Goal: Task Accomplishment & Management: Use online tool/utility

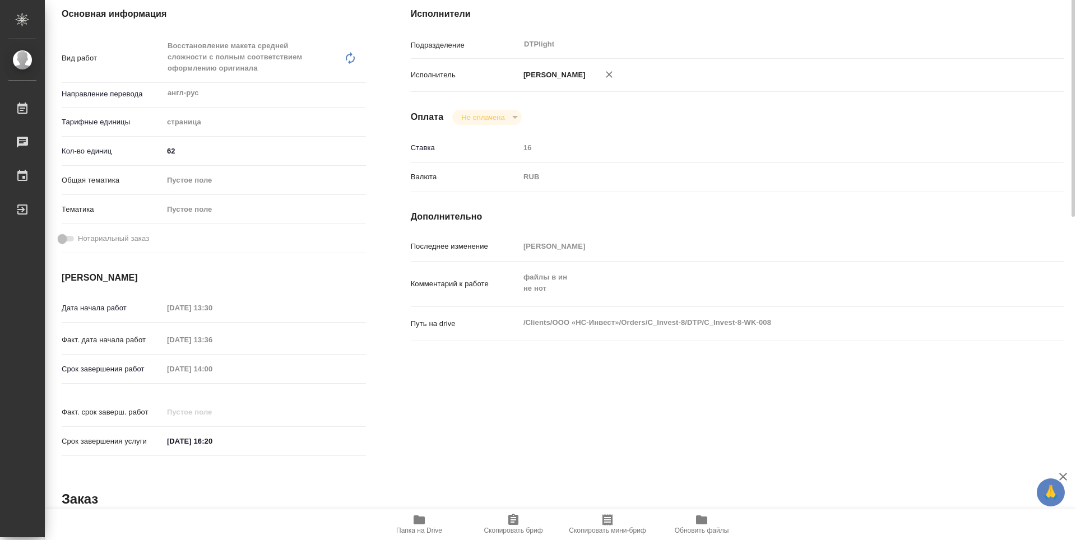
scroll to position [224, 0]
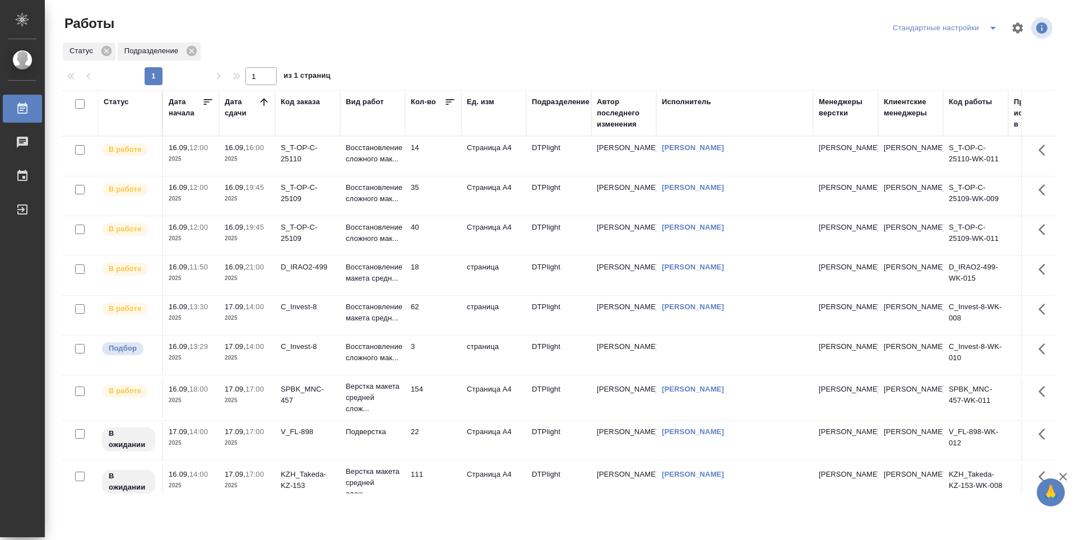
click at [436, 176] on td "14" at bounding box center [433, 156] width 56 height 39
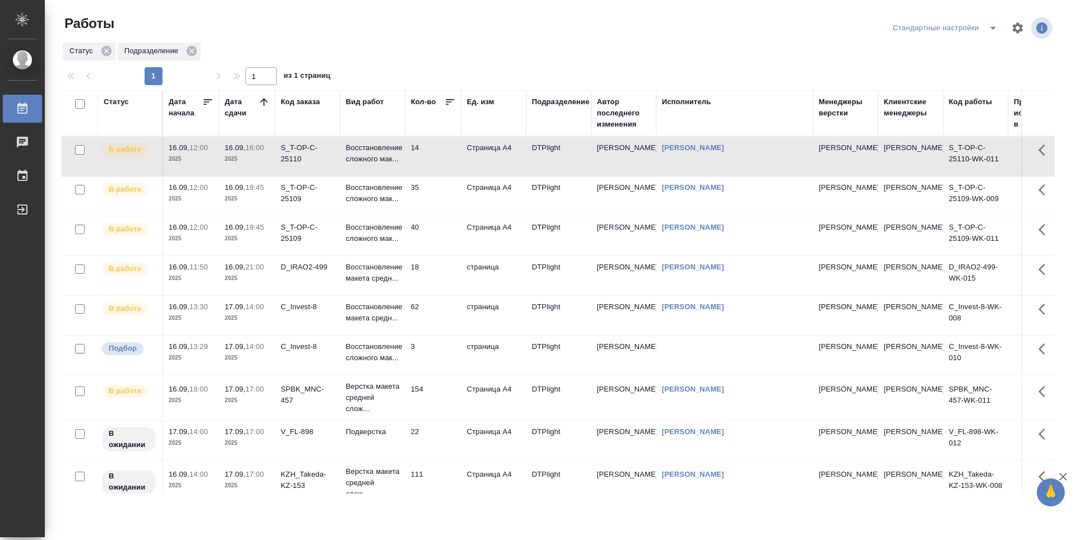
click at [436, 335] on td "62" at bounding box center [433, 315] width 56 height 39
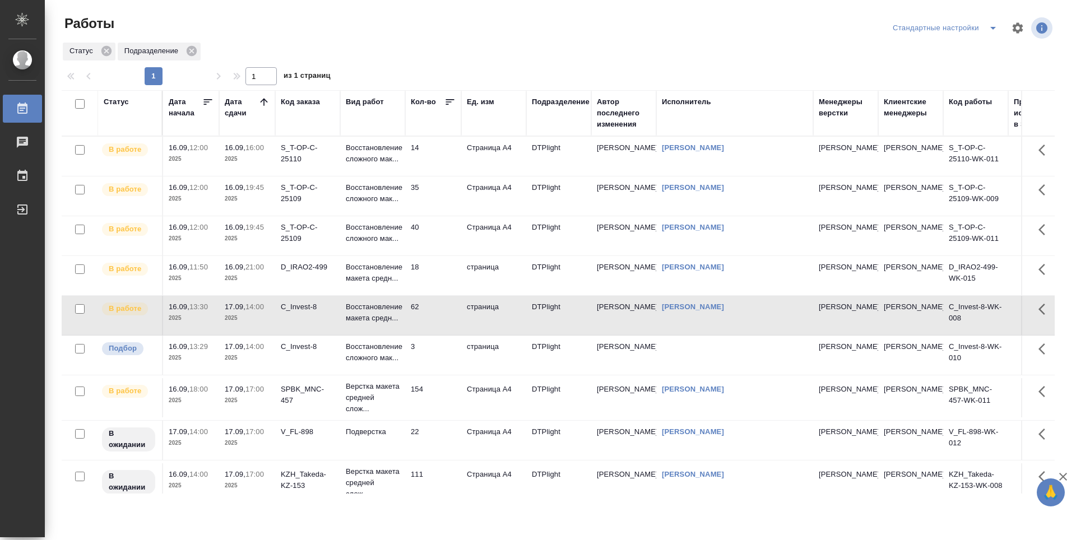
click at [459, 256] on tr "В работе 16.09, 12:00 2025 16.09, 19:45 2025 S_T-OP-C-25109 Восстановление слож…" at bounding box center [615, 236] width 1107 height 40
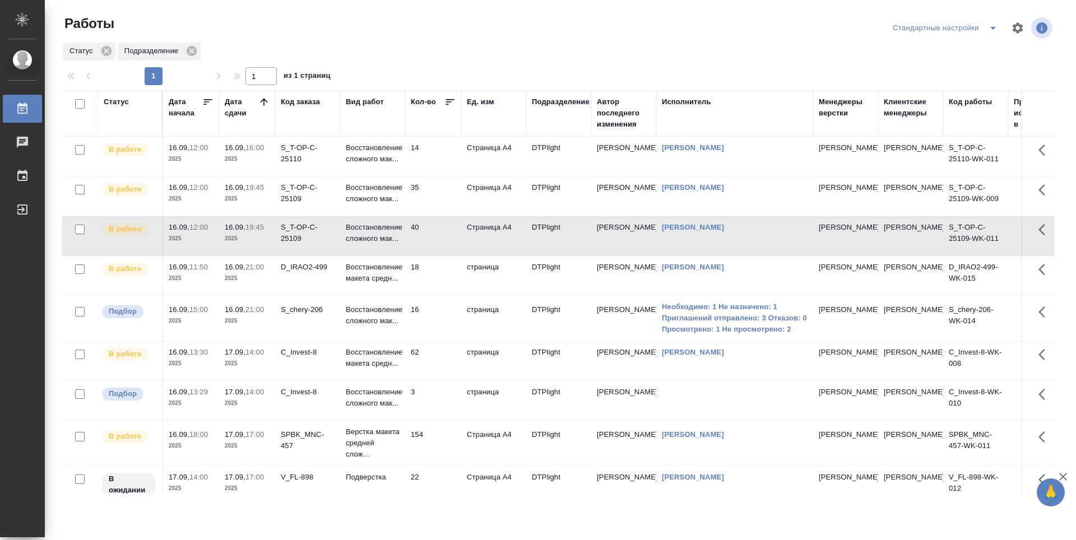
click at [451, 164] on td "14" at bounding box center [433, 156] width 56 height 39
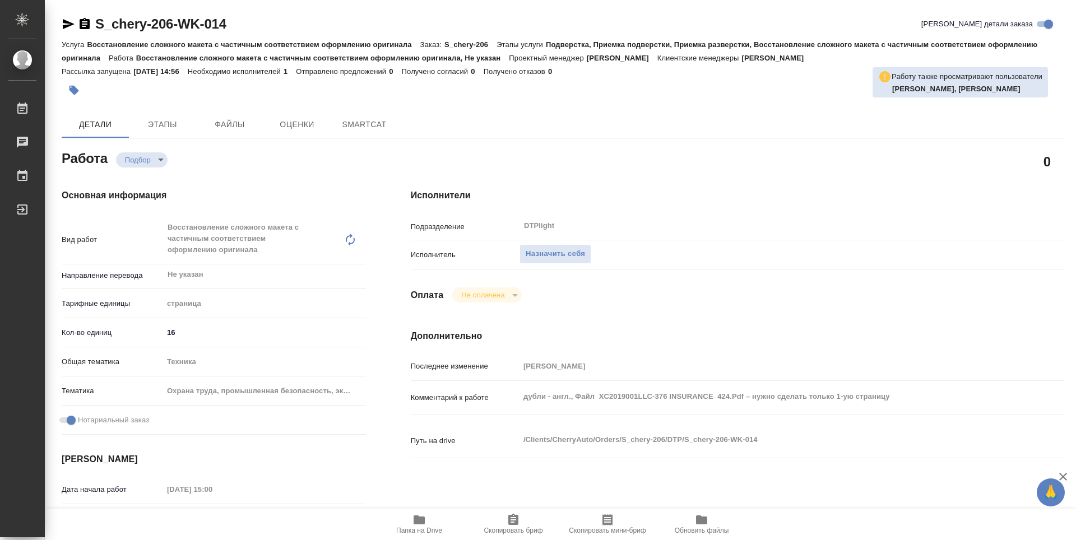
type textarea "x"
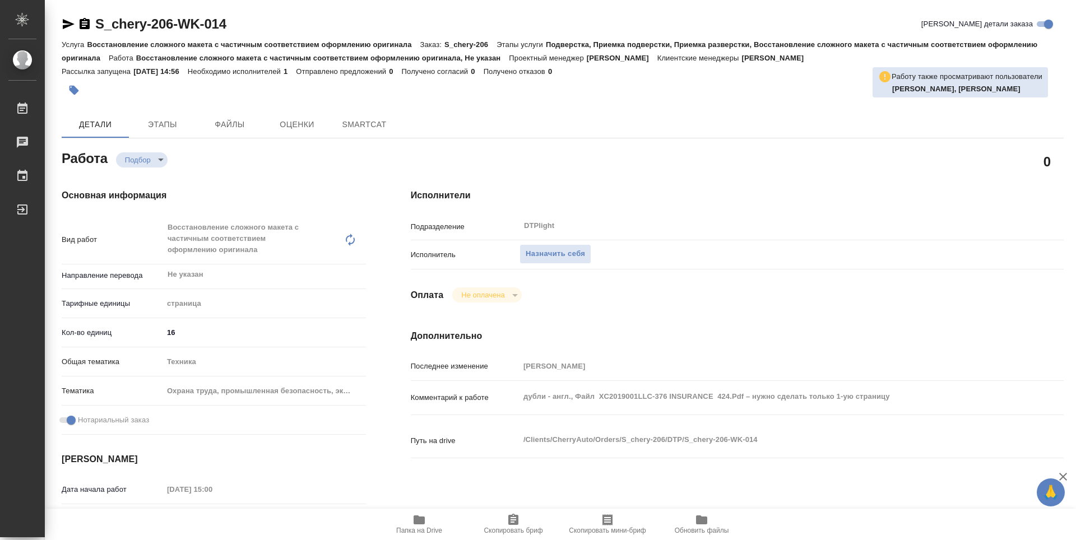
type textarea "x"
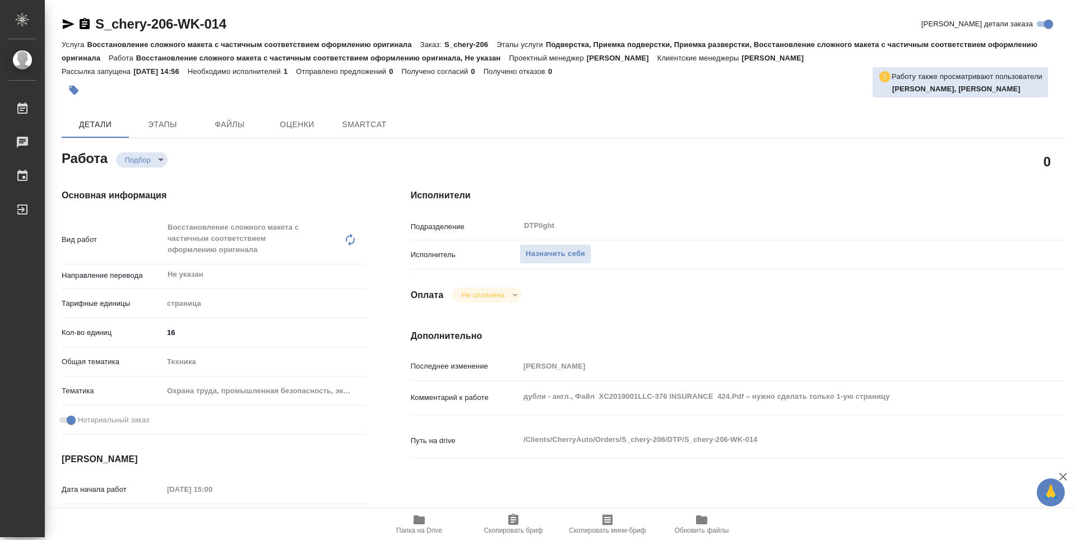
type textarea "x"
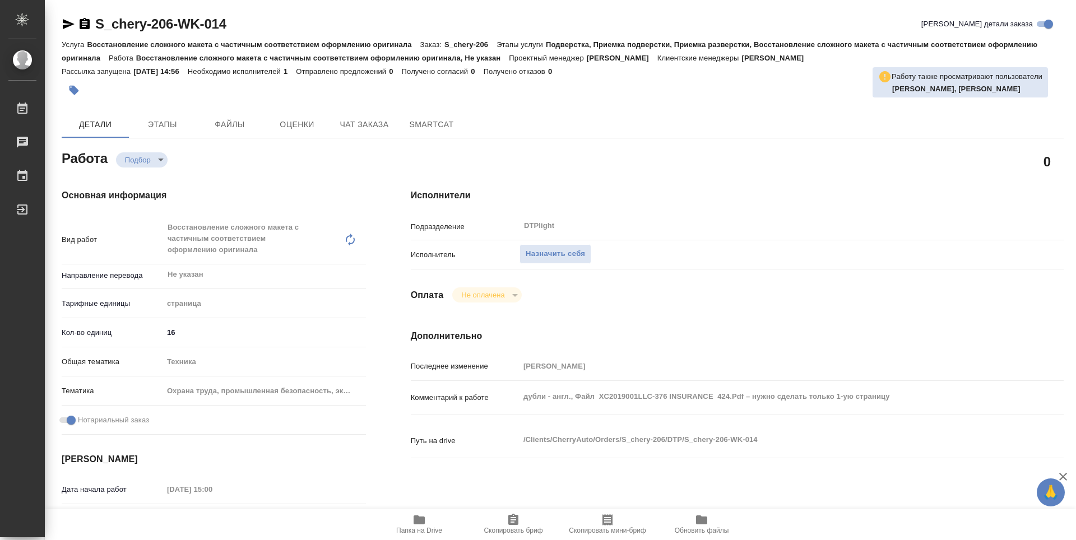
type textarea "x"
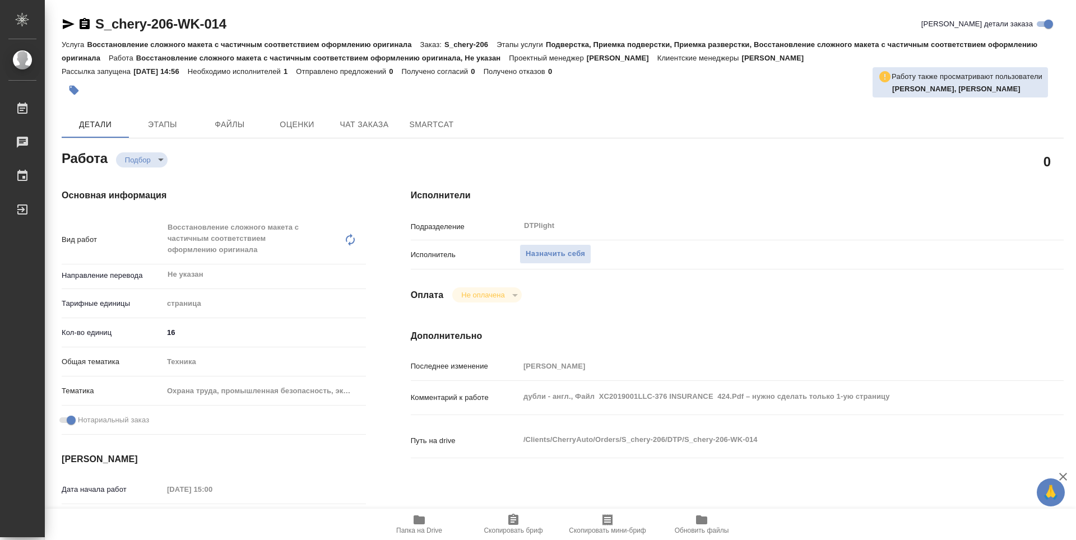
type textarea "x"
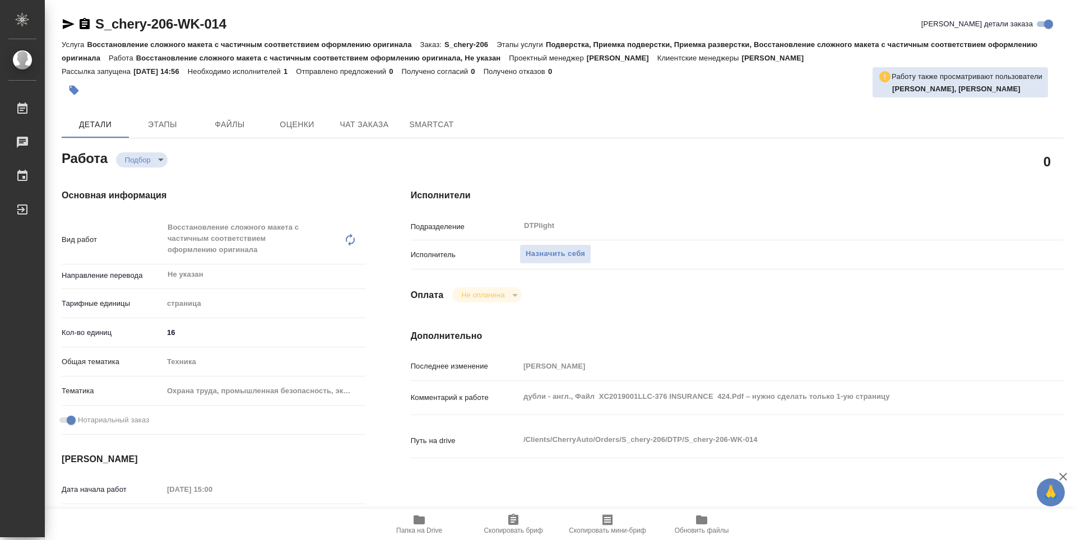
click at [425, 527] on span "Папка на Drive" at bounding box center [419, 531] width 46 height 8
type textarea "x"
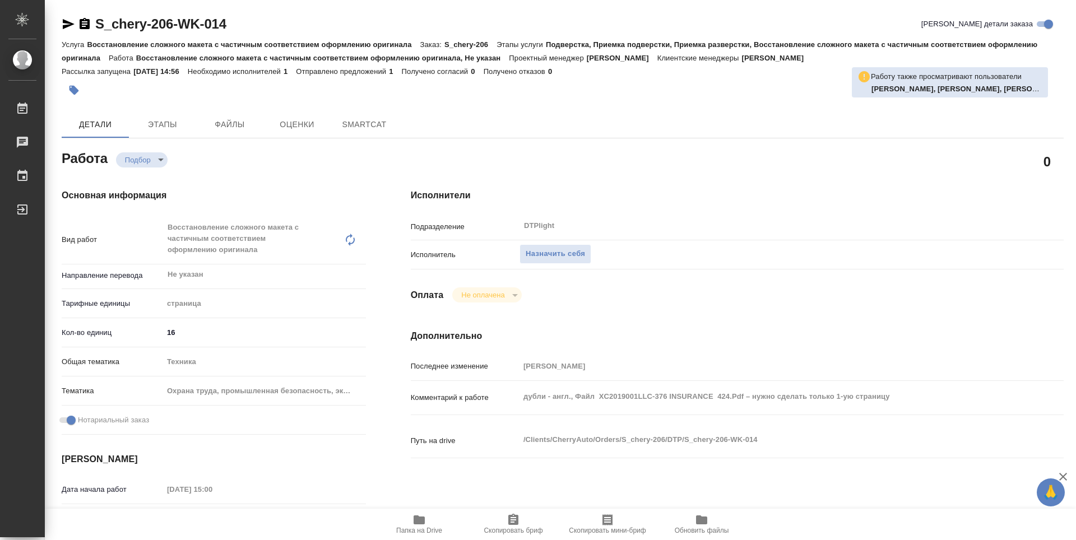
type textarea "x"
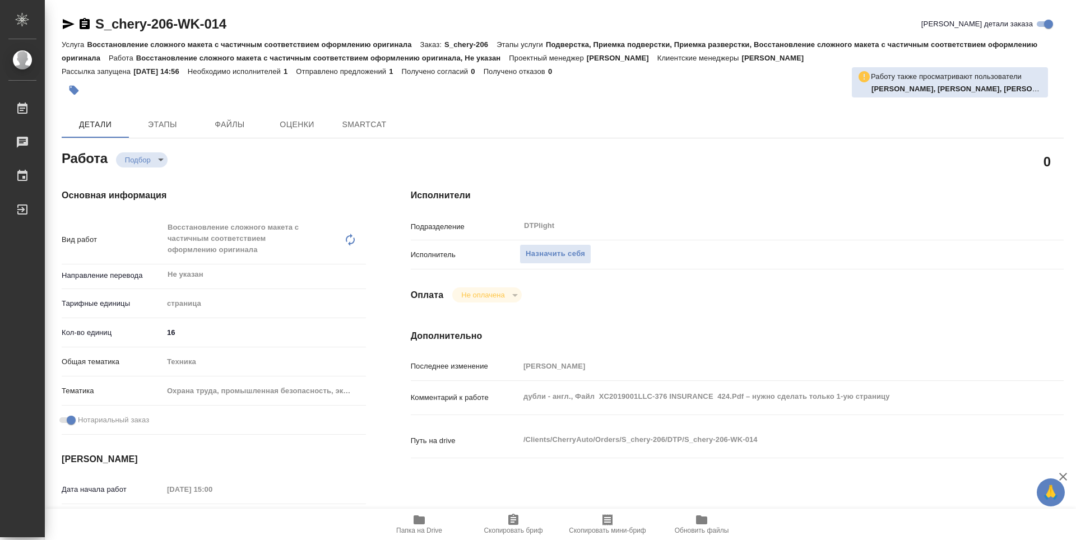
type textarea "x"
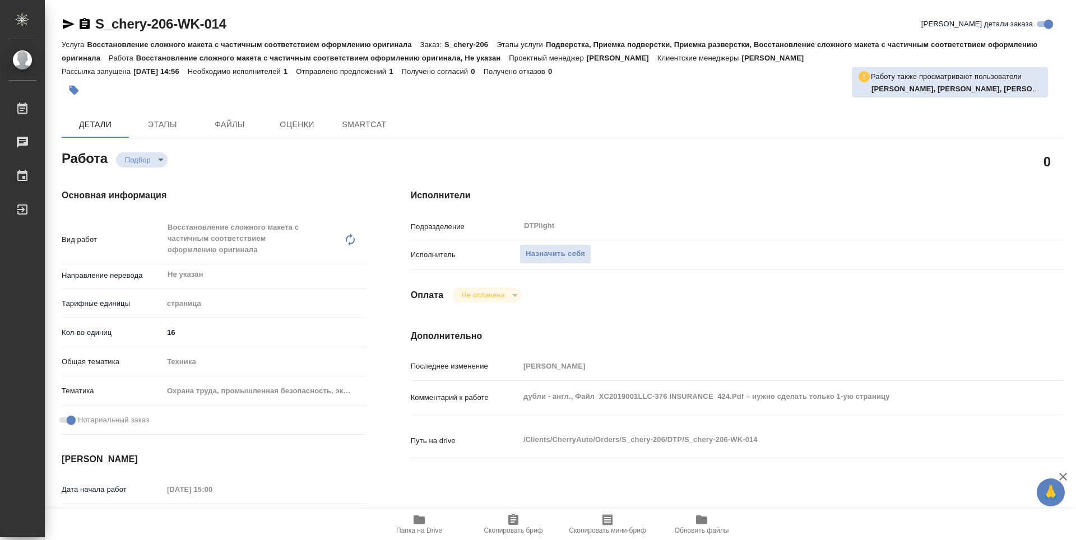
type textarea "x"
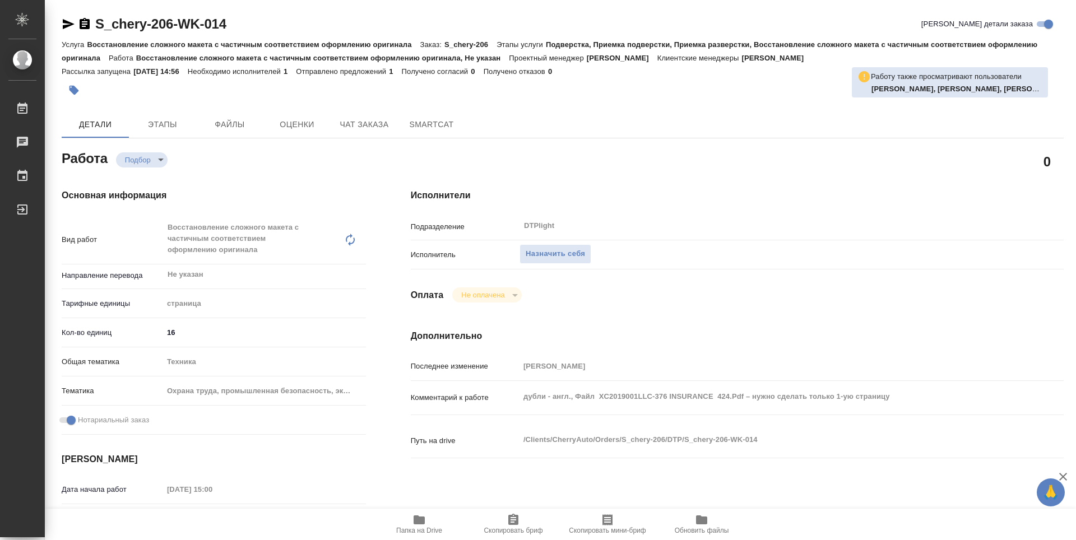
type textarea "x"
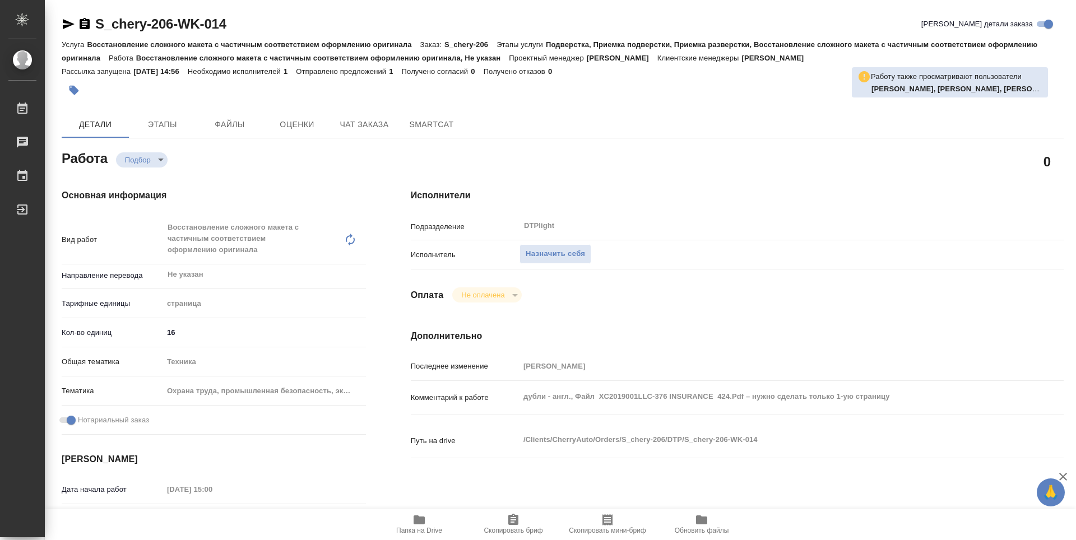
type textarea "x"
click at [414, 531] on span "Папка на Drive" at bounding box center [419, 531] width 46 height 8
